Goal: Information Seeking & Learning: Learn about a topic

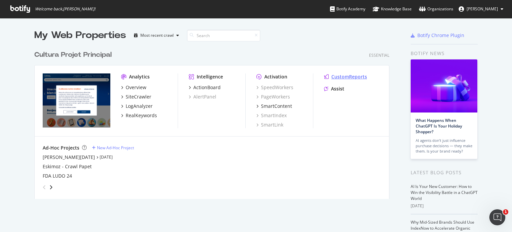
click at [332, 76] on div "CustomReports" at bounding box center [349, 76] width 36 height 7
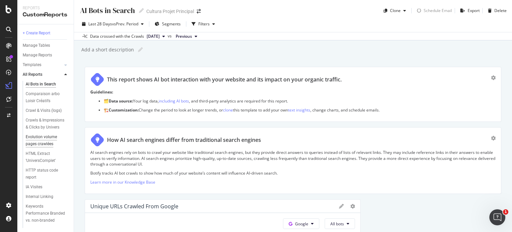
scroll to position [117, 0]
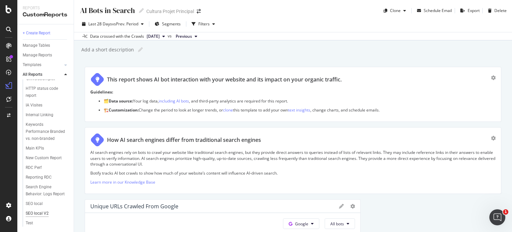
click at [34, 212] on div "SEO local V2" at bounding box center [37, 213] width 23 height 7
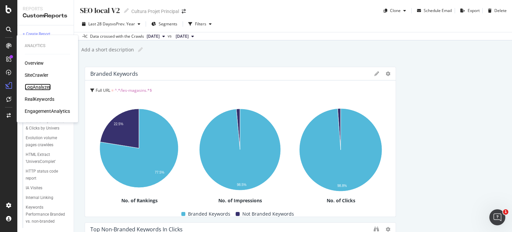
click at [35, 86] on div "LogAnalyzer" at bounding box center [38, 87] width 26 height 7
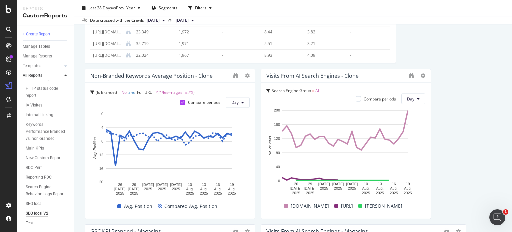
scroll to position [619, 0]
click at [409, 79] on div at bounding box center [411, 76] width 5 height 7
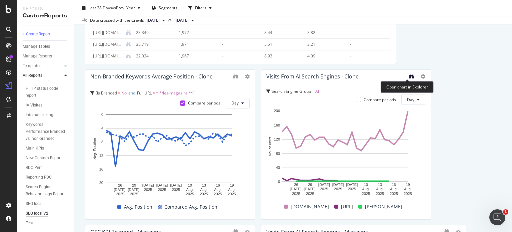
click at [409, 74] on icon "binoculars" at bounding box center [411, 75] width 5 height 5
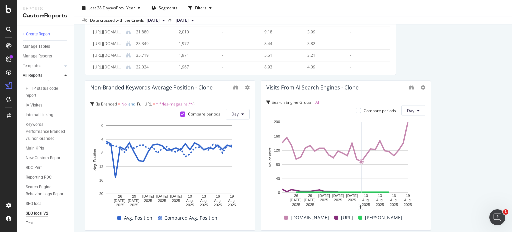
scroll to position [607, 0]
click at [421, 89] on icon at bounding box center [423, 87] width 5 height 5
click at [427, 100] on span at bounding box center [426, 97] width 8 height 8
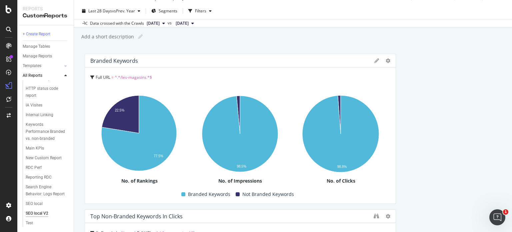
scroll to position [0, 0]
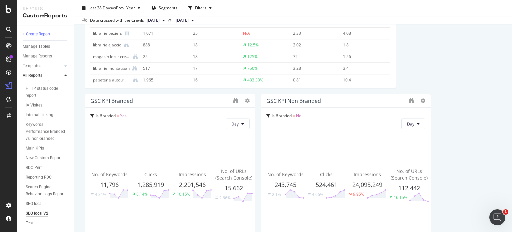
scroll to position [284, 0]
click at [236, 102] on icon "binoculars" at bounding box center [235, 99] width 5 height 5
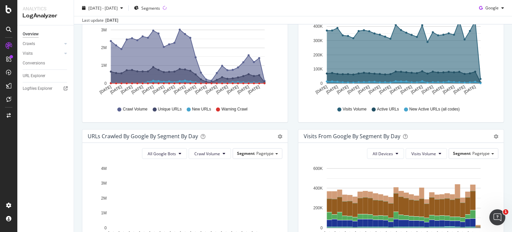
scroll to position [121, 0]
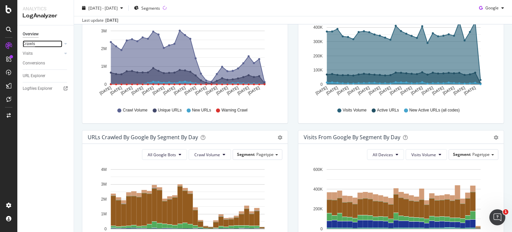
click at [31, 44] on div "Crawls" at bounding box center [29, 43] width 12 height 7
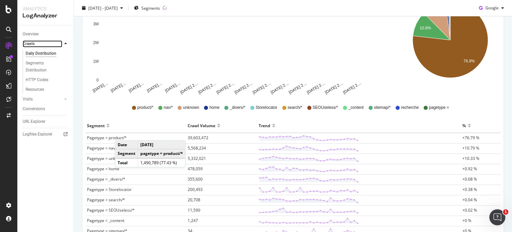
scroll to position [126, 0]
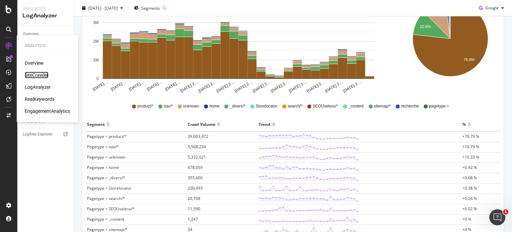
click at [30, 77] on div "SiteCrawler" at bounding box center [37, 75] width 24 height 7
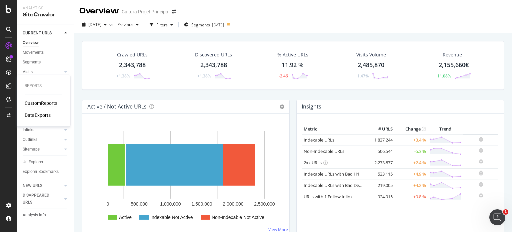
click at [31, 104] on div "CustomReports" at bounding box center [41, 103] width 33 height 7
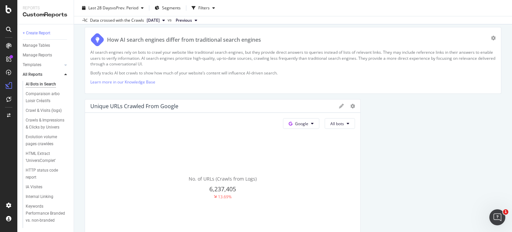
scroll to position [109, 0]
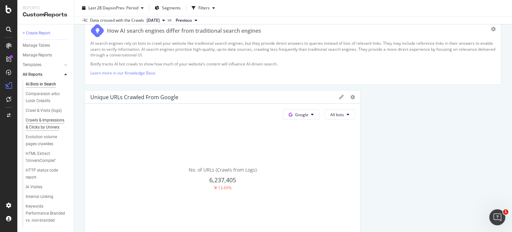
click at [39, 131] on div "Crawls & Impressions & Clicks by Univers" at bounding box center [46, 124] width 40 height 14
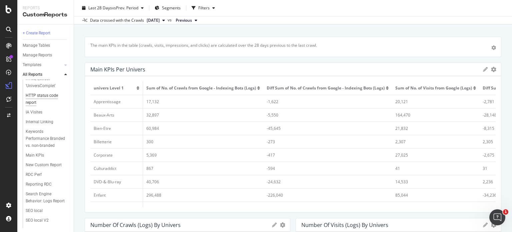
scroll to position [75, 0]
click at [39, 148] on div "Keywords Performance Branded vs. non-branded" at bounding box center [46, 137] width 40 height 21
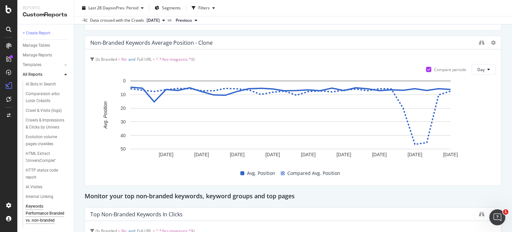
scroll to position [1187, 0]
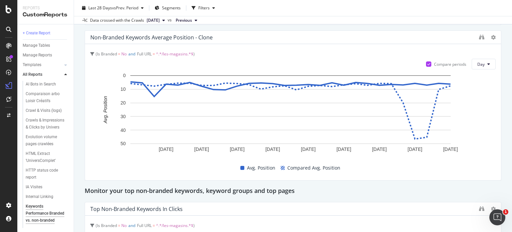
click at [207, 37] on div "Non-Branded Keywords Average Position - Clone" at bounding box center [151, 37] width 122 height 7
click at [479, 37] on icon "binoculars" at bounding box center [481, 36] width 5 height 5
click at [8, 102] on div at bounding box center [8, 99] width 11 height 11
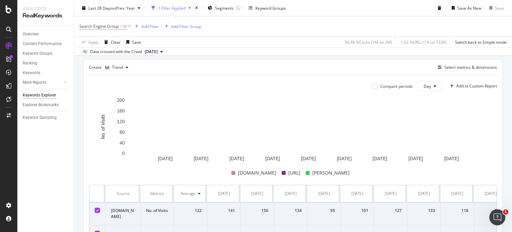
scroll to position [275, 0]
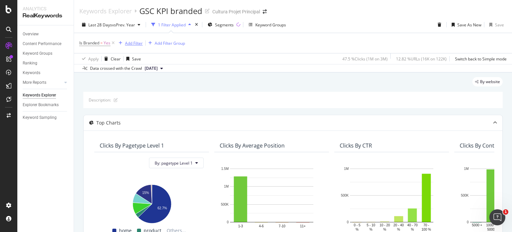
click at [127, 45] on div "Add Filter" at bounding box center [134, 43] width 18 height 6
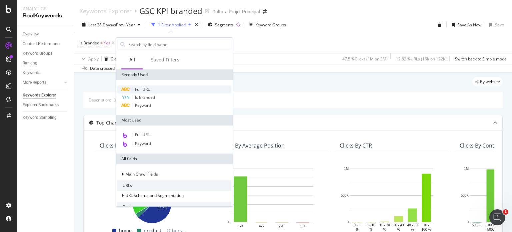
click at [146, 86] on div "Full URL" at bounding box center [174, 89] width 114 height 8
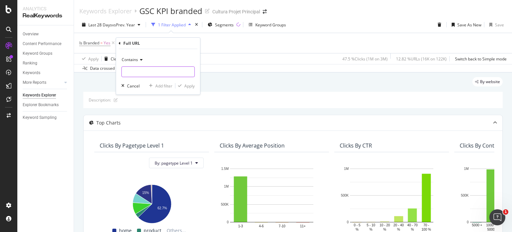
click at [155, 70] on input "text" at bounding box center [158, 71] width 73 height 11
type input "/les-magasins"
click at [187, 83] on div "Apply" at bounding box center [189, 86] width 10 height 6
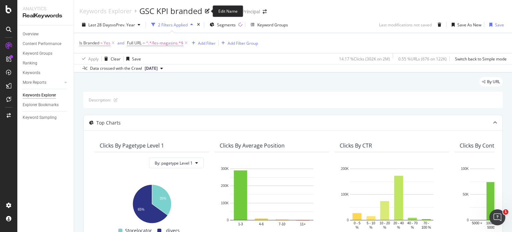
click at [164, 9] on div "GSC KPI branded" at bounding box center [170, 10] width 63 height 11
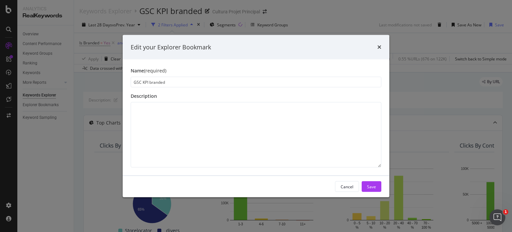
click at [164, 9] on body "Analytics RealKeywords Overview Content Performance Keyword Groups Ranking Keyw…" at bounding box center [256, 116] width 512 height 232
click at [164, 9] on div "Edit your Explorer Bookmark Name (required) GSC KPI branded Description Cancel …" at bounding box center [256, 116] width 512 height 232
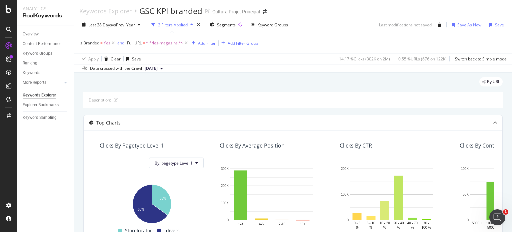
click at [457, 26] on div "Save As New" at bounding box center [469, 25] width 24 height 6
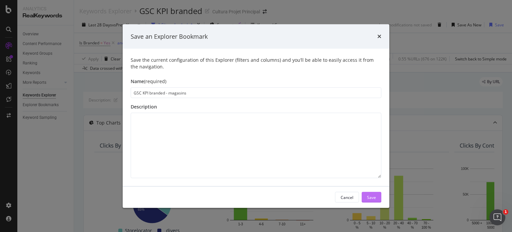
type input "GSC KPI branded - magasins"
click at [375, 200] on div "Save" at bounding box center [371, 197] width 9 height 10
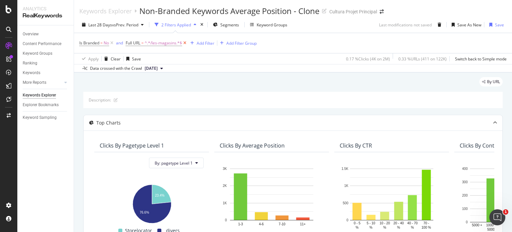
click at [186, 44] on icon at bounding box center [185, 43] width 6 height 7
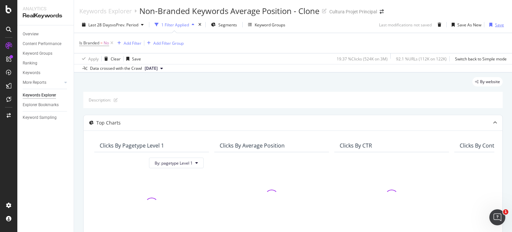
click at [495, 25] on div "Save" at bounding box center [499, 25] width 9 height 6
